Goal: Task Accomplishment & Management: Manage account settings

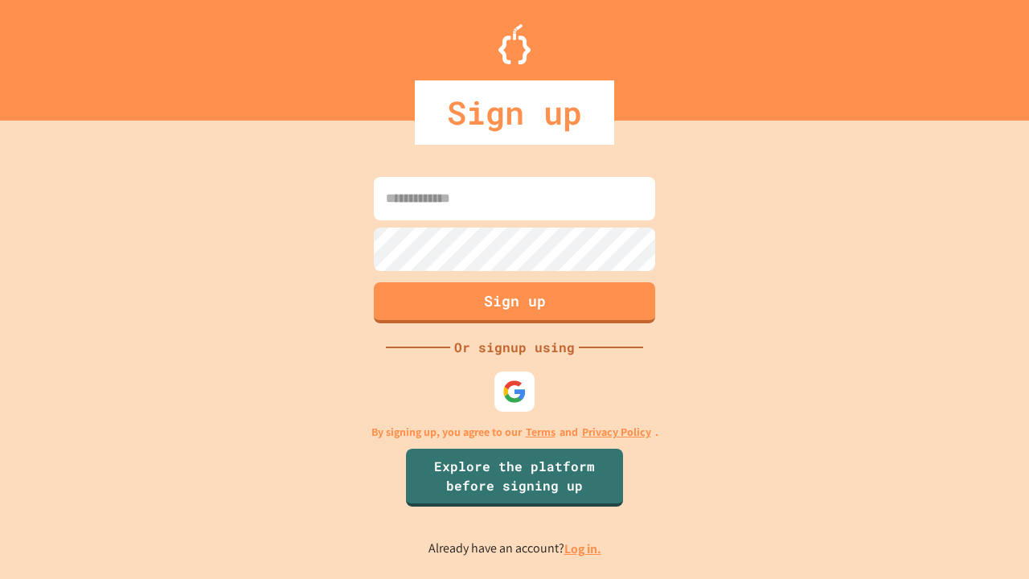
click at [584, 548] on link "Log in." at bounding box center [582, 548] width 37 height 17
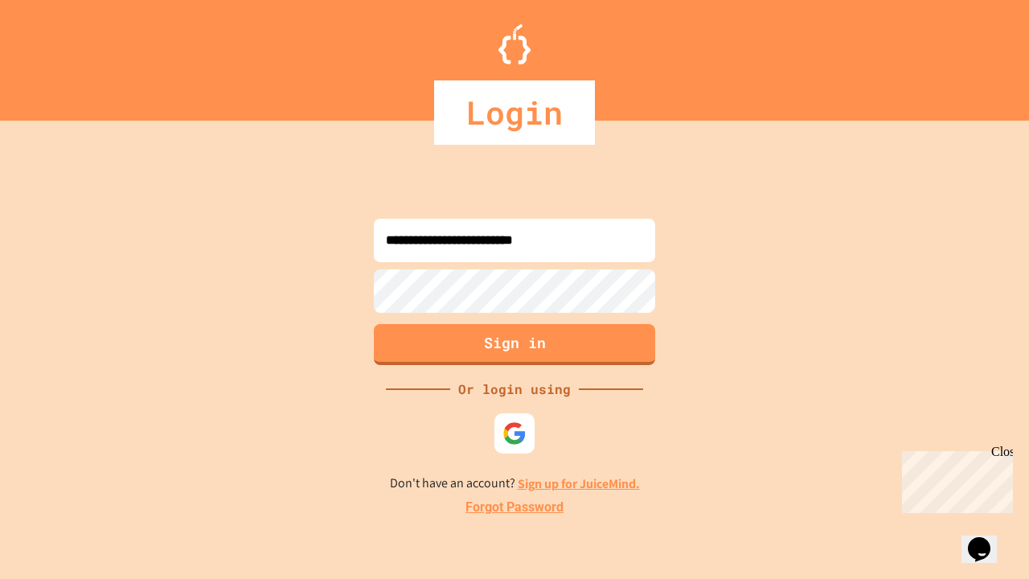
type input "**********"
